Goal: Information Seeking & Learning: Check status

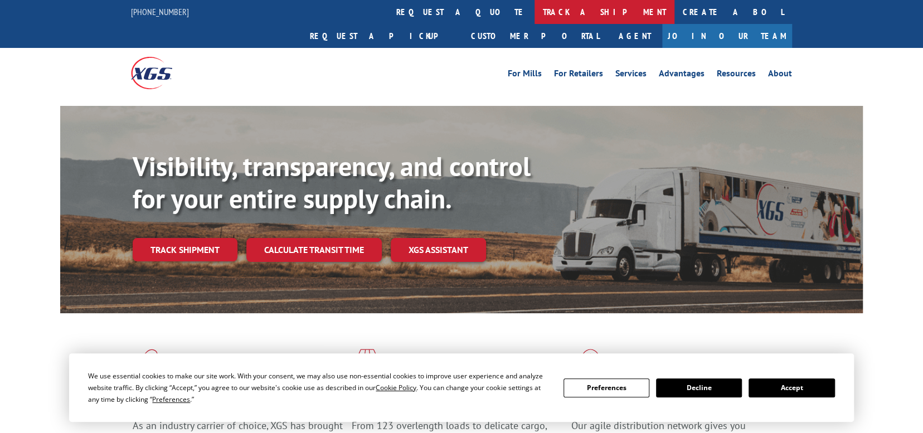
click at [535, 16] on link "track a shipment" at bounding box center [605, 12] width 140 height 24
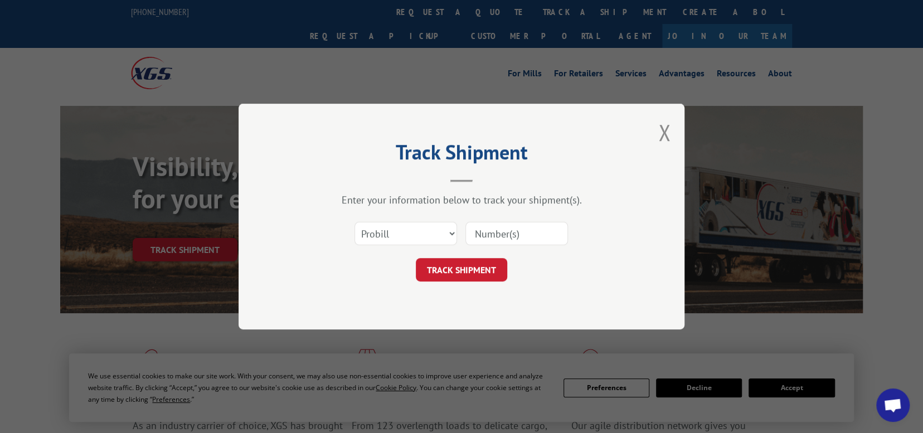
click at [497, 236] on input at bounding box center [516, 233] width 103 height 23
paste input "17235492"
type input "17235492"
click at [477, 271] on button "TRACK SHIPMENT" at bounding box center [461, 269] width 91 height 23
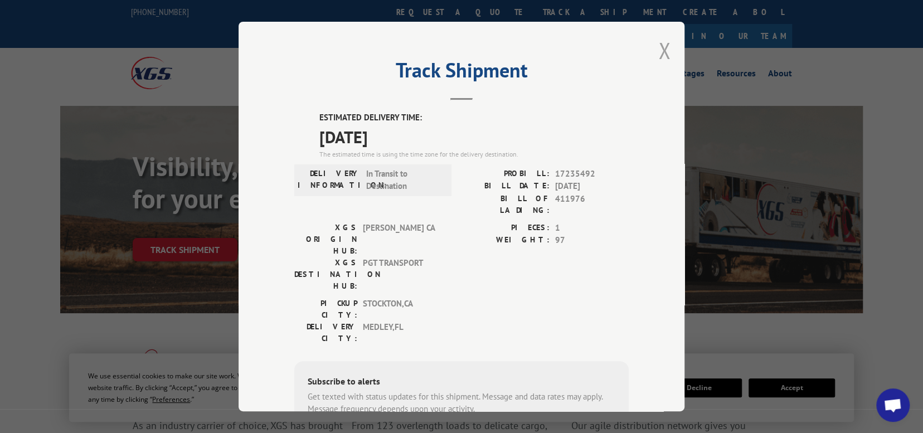
click at [658, 48] on button "Close modal" at bounding box center [664, 51] width 12 height 30
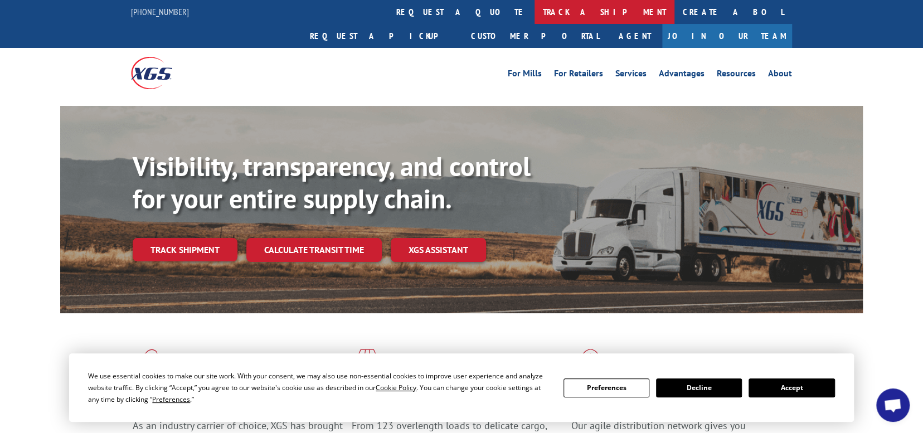
click at [535, 16] on link "track a shipment" at bounding box center [605, 12] width 140 height 24
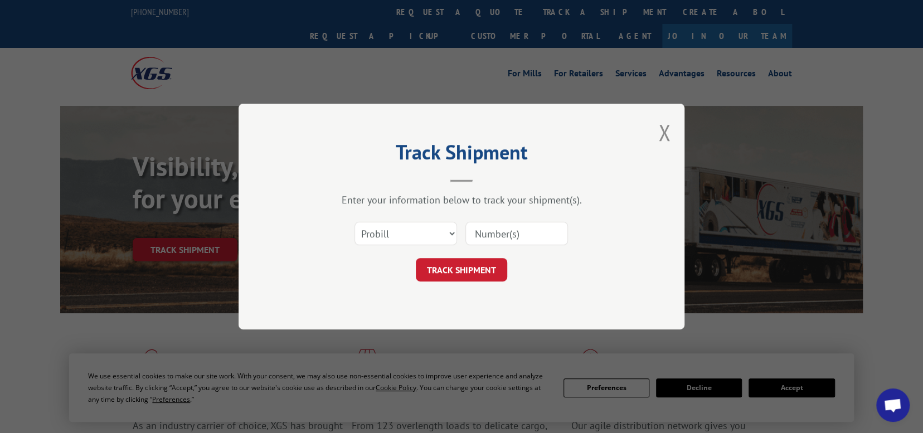
click at [475, 228] on input at bounding box center [516, 233] width 103 height 23
paste input "17235543"
type input "17235543"
click at [455, 265] on button "TRACK SHIPMENT" at bounding box center [461, 269] width 91 height 23
